Goal: Find specific page/section: Find specific page/section

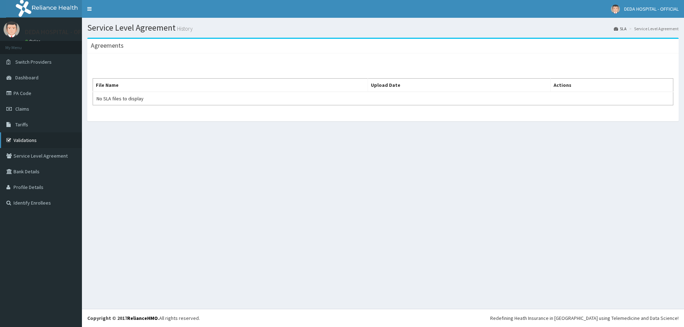
click at [22, 141] on link "Validations" at bounding box center [41, 140] width 82 height 16
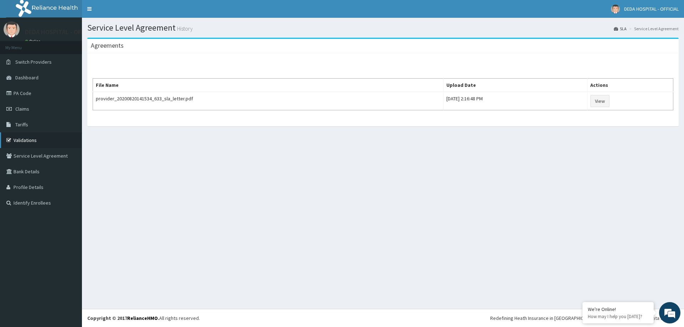
click at [24, 140] on link "Validations" at bounding box center [41, 140] width 82 height 16
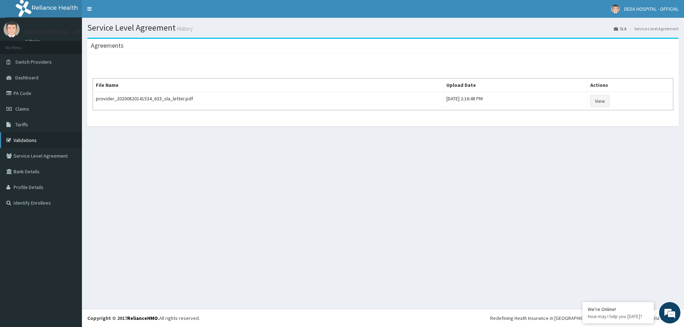
click at [24, 140] on link "Validations" at bounding box center [41, 140] width 82 height 16
click at [23, 140] on link "Validations" at bounding box center [41, 140] width 82 height 16
click at [24, 139] on link "Validations" at bounding box center [41, 140] width 82 height 16
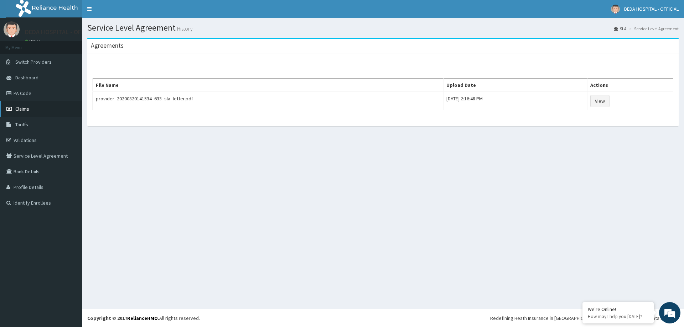
click at [24, 105] on link "Claims" at bounding box center [41, 109] width 82 height 16
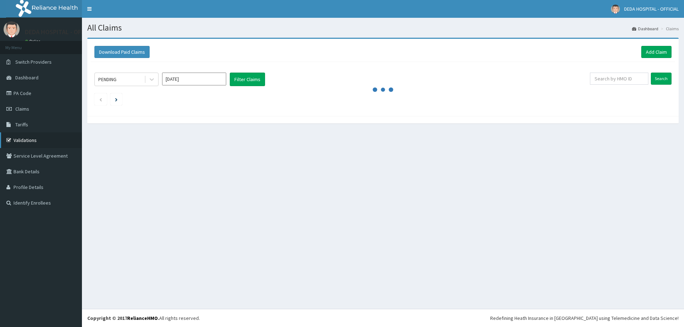
click at [21, 139] on link "Validations" at bounding box center [41, 140] width 82 height 16
